Goal: Information Seeking & Learning: Learn about a topic

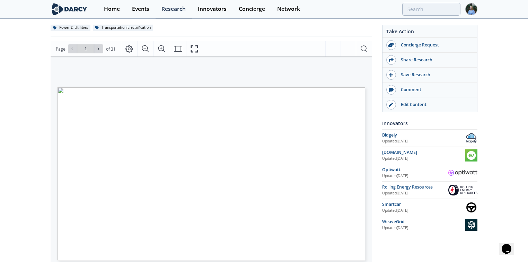
scroll to position [83, 0]
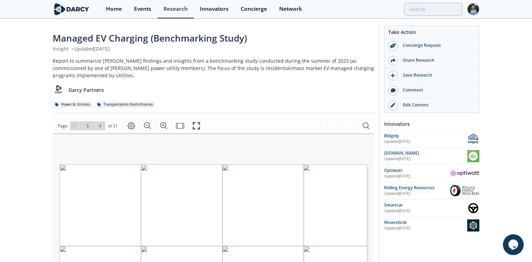
type input "2"
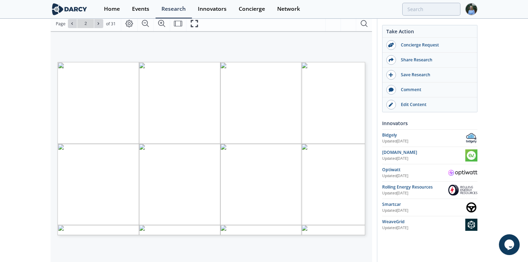
scroll to position [111, 0]
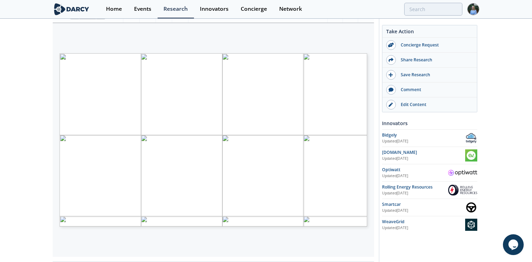
type input "3"
type input "4"
type input "5"
type input "6"
type input "7"
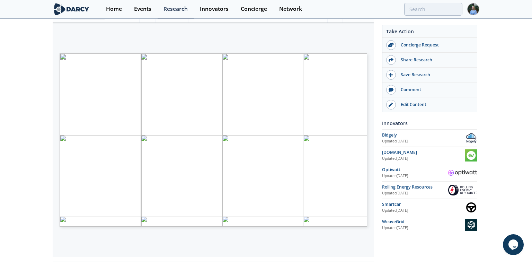
type input "8"
type input "9"
type input "10"
type input "11"
type input "12"
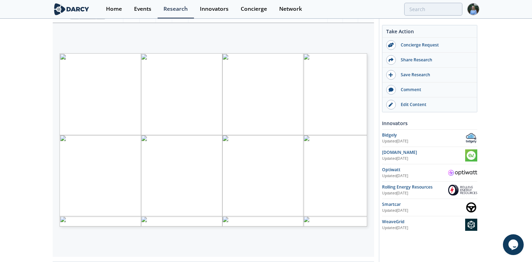
type input "13"
type input "14"
type input "15"
type input "16"
type input "17"
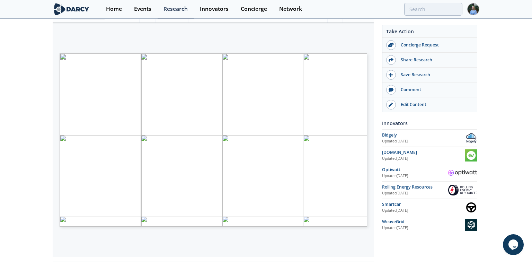
type input "18"
type input "12"
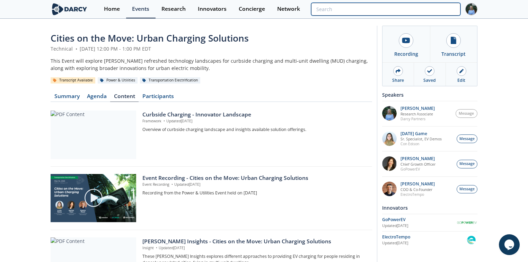
click at [422, 8] on input "search" at bounding box center [385, 9] width 149 height 13
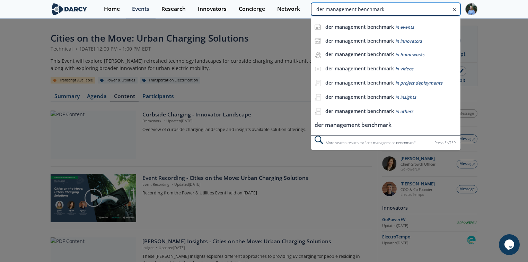
type input "der management benchmark"
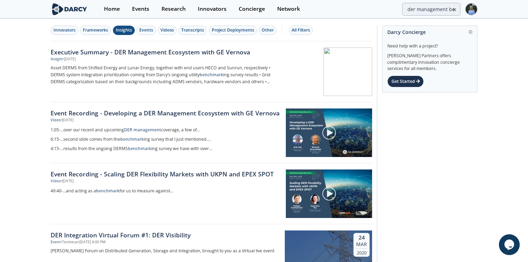
click at [130, 28] on div "Insights" at bounding box center [124, 30] width 16 height 6
